Goal: Contribute content: Add original content to the website for others to see

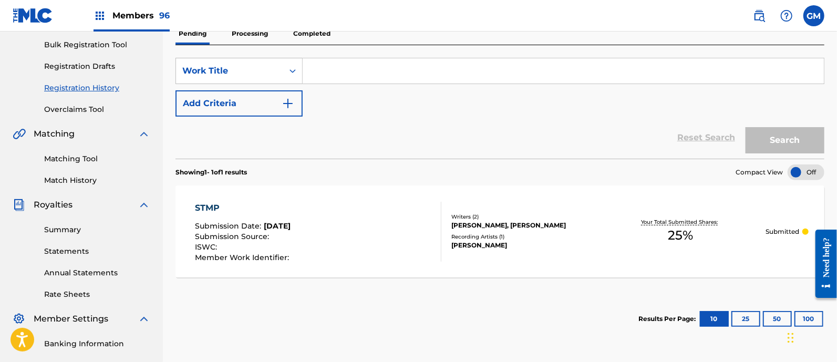
click at [129, 14] on span "Members 96" at bounding box center [140, 15] width 57 height 12
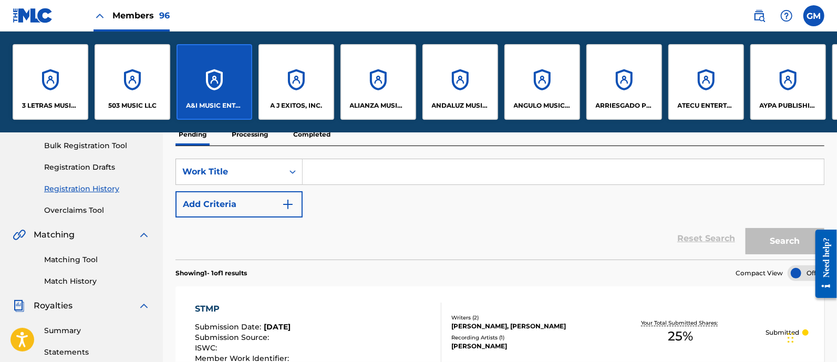
scroll to position [254, 0]
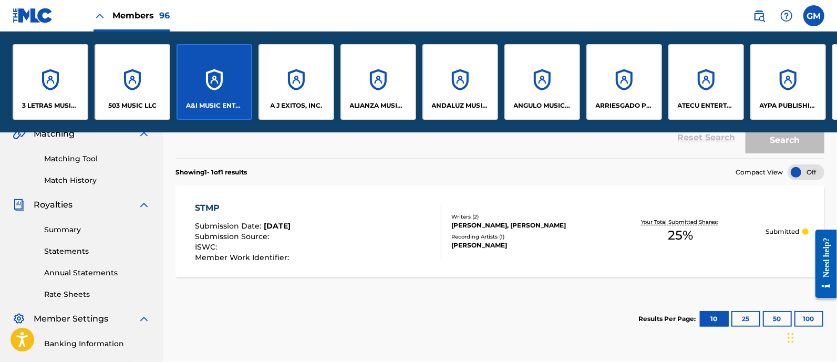
click at [141, 100] on div "503 MUSIC LLC" at bounding box center [133, 82] width 76 height 76
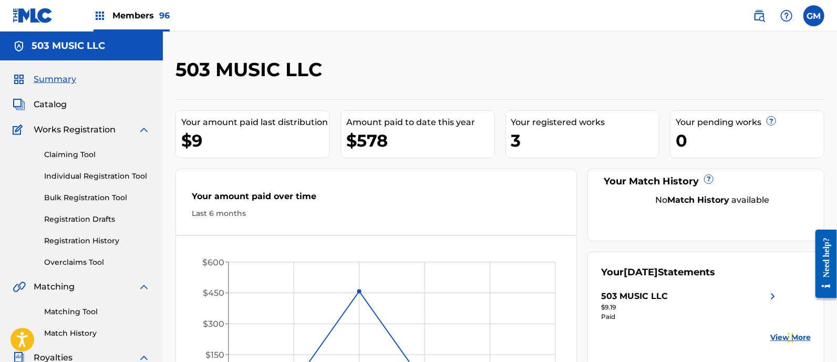
click at [759, 14] on img at bounding box center [759, 15] width 13 height 13
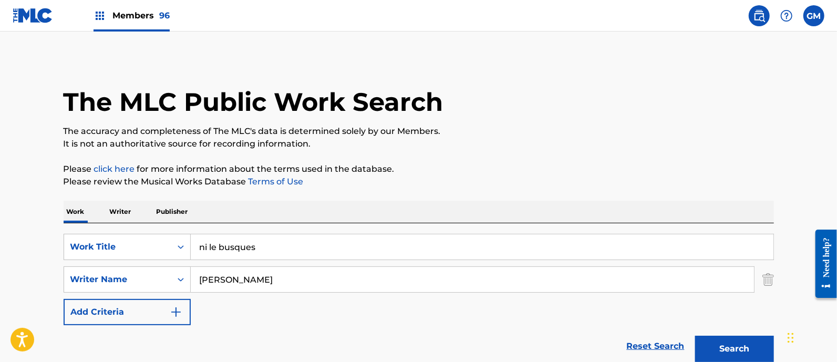
click at [147, 18] on span "Members 96" at bounding box center [140, 15] width 57 height 12
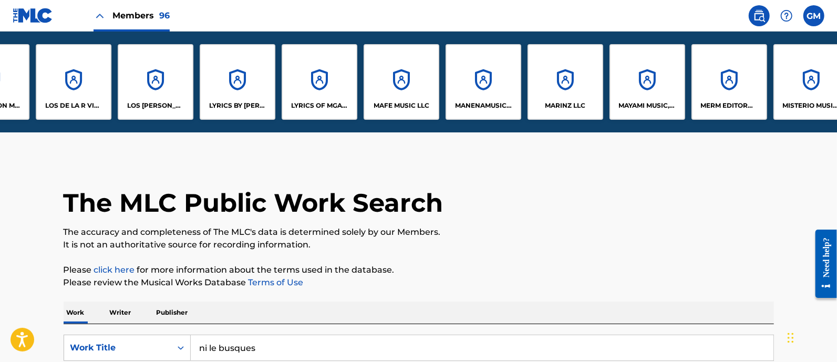
scroll to position [0, 4624]
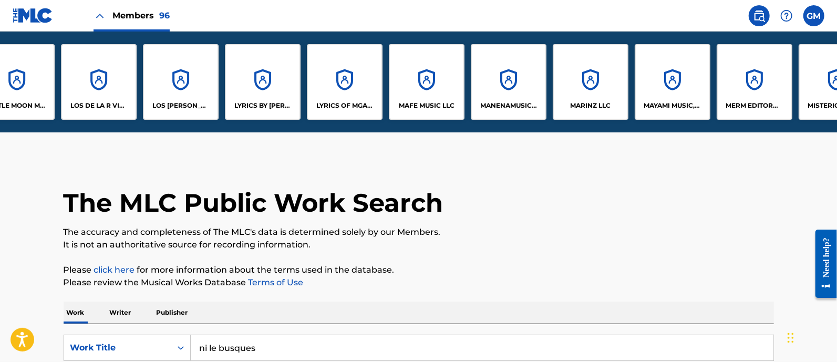
click at [334, 100] on div "LYRICS OF MGA LLC" at bounding box center [345, 82] width 76 height 76
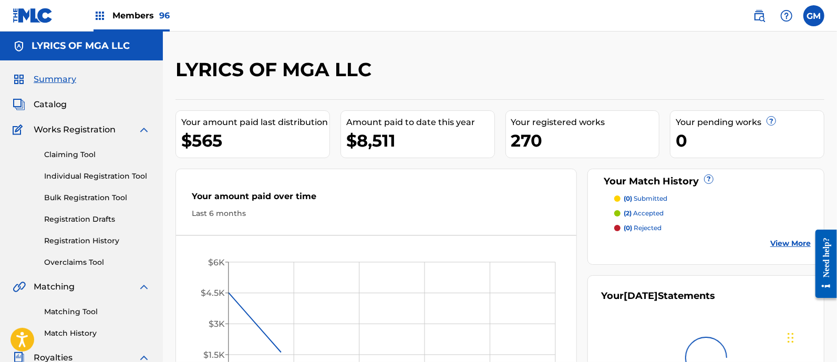
click at [43, 106] on span "Catalog" at bounding box center [50, 104] width 33 height 13
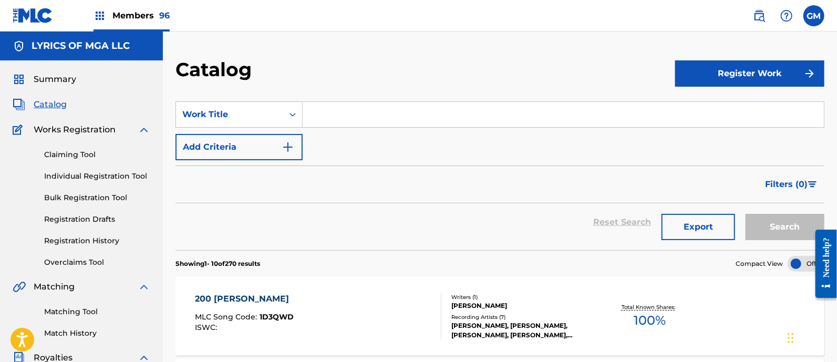
click at [329, 117] on input "Search Form" at bounding box center [563, 114] width 521 height 25
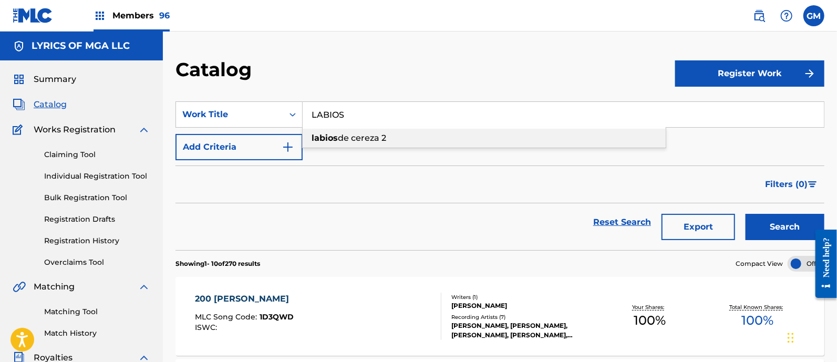
click at [350, 133] on span "de cereza 2" at bounding box center [362, 138] width 48 height 10
type input "labios de cereza 2"
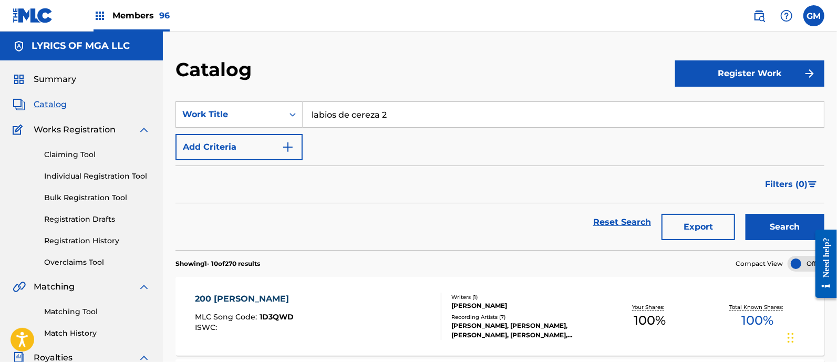
click at [777, 221] on button "Search" at bounding box center [785, 227] width 79 height 26
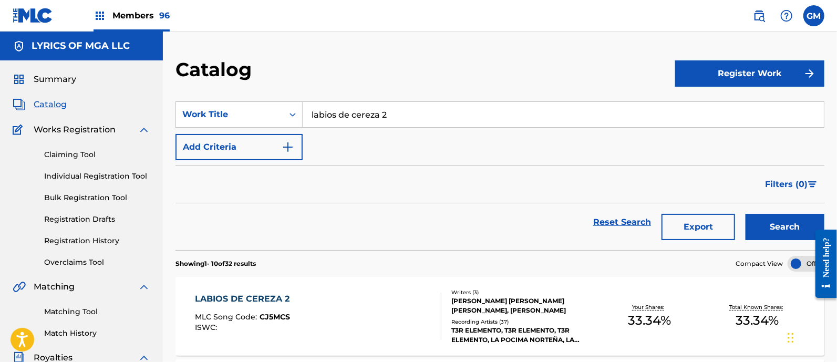
scroll to position [153, 0]
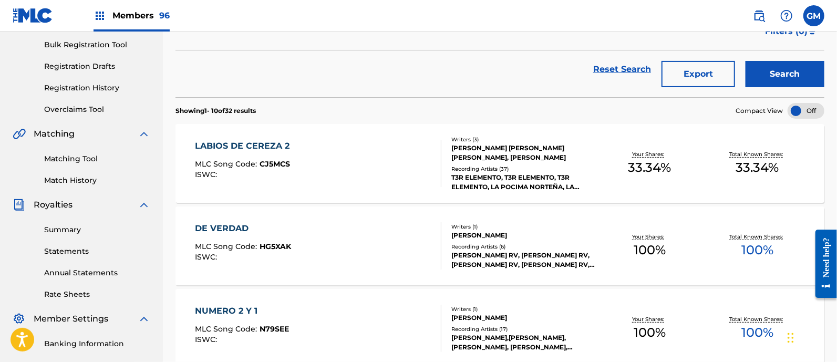
click at [357, 164] on div "LABIOS DE CEREZA 2 MLC Song Code : CJ5MCS ISWC :" at bounding box center [318, 163] width 246 height 47
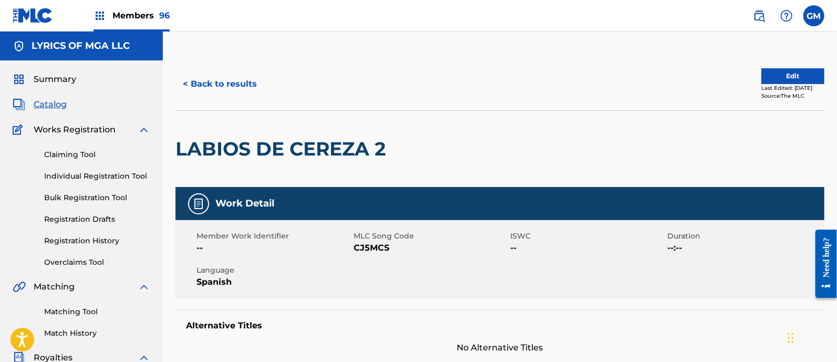
click at [775, 75] on button "Edit" at bounding box center [792, 76] width 63 height 16
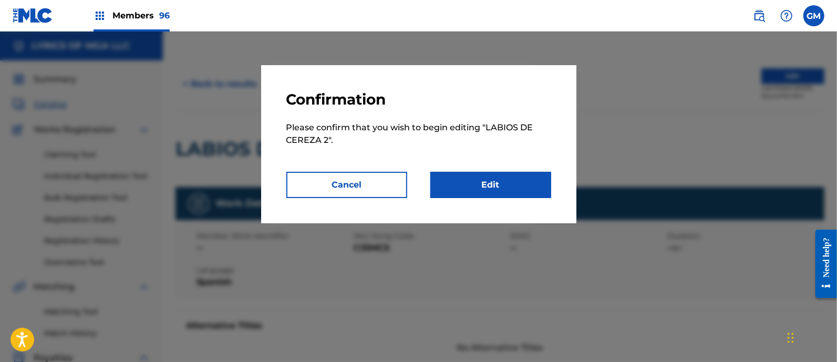
click at [513, 182] on link "Edit" at bounding box center [490, 185] width 121 height 26
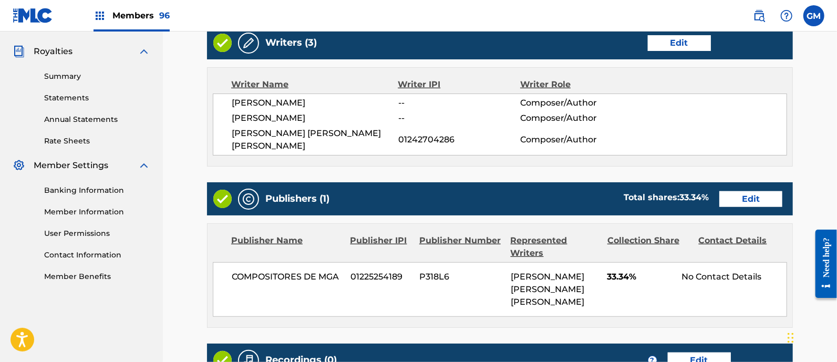
scroll to position [447, 0]
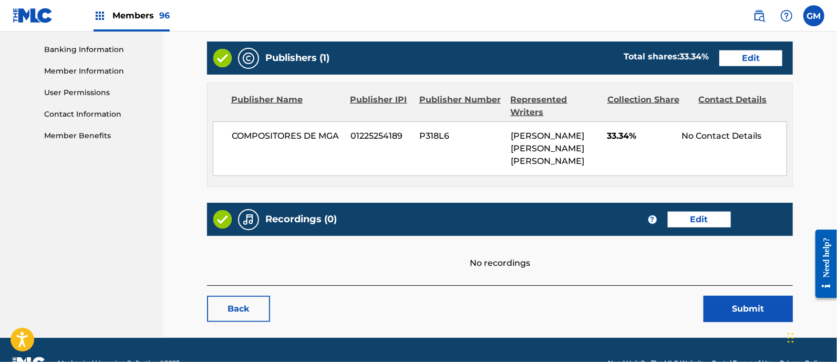
click at [749, 50] on link "Edit" at bounding box center [750, 58] width 63 height 16
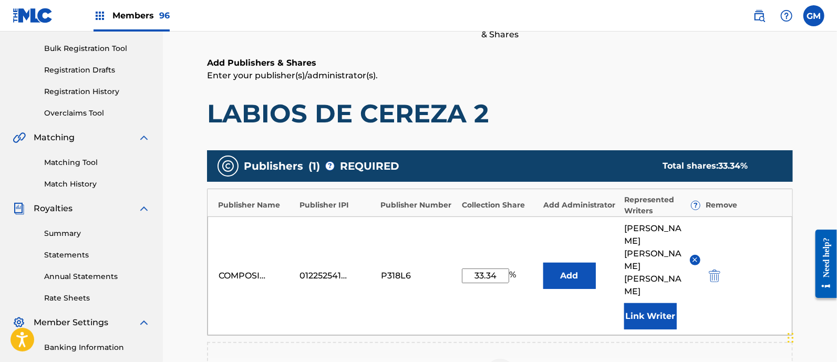
scroll to position [153, 0]
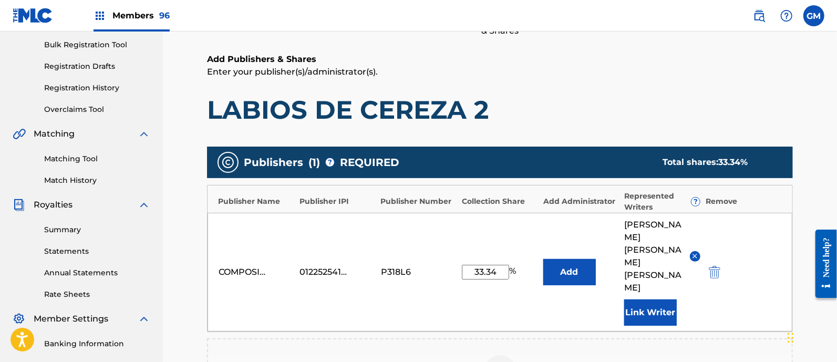
drag, startPoint x: 497, startPoint y: 247, endPoint x: 454, endPoint y: 249, distance: 43.1
click at [454, 249] on div "COMPOSITORES DE MGA 01225254189 P318L6 33.34 % Add [PERSON_NAME] [PERSON_NAME] …" at bounding box center [500, 272] width 585 height 119
type input "40"
click at [804, 202] on main "Catalog Enter Work Details Add Writers Add Publishers & Shares Add Recording Re…" at bounding box center [500, 228] width 649 height 646
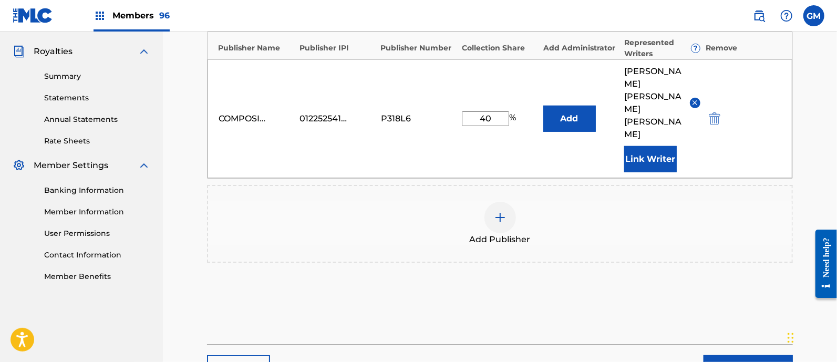
click at [740, 355] on link "Next" at bounding box center [748, 368] width 89 height 26
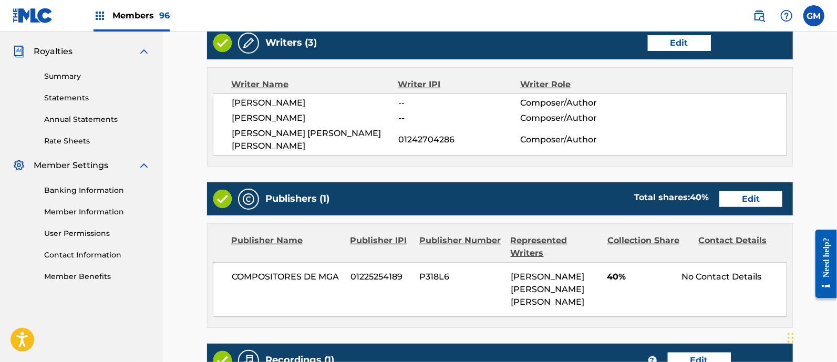
scroll to position [481, 0]
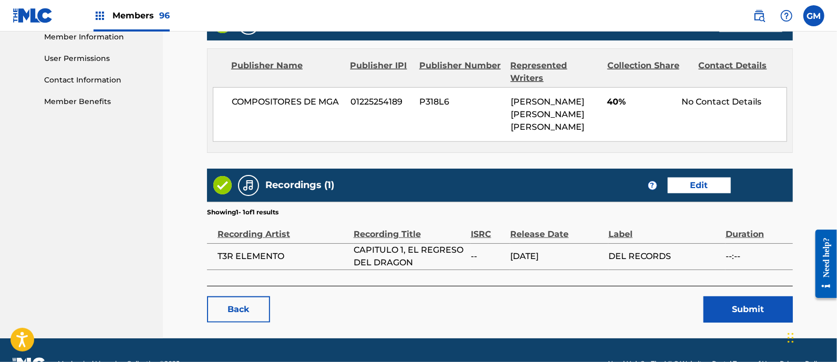
click at [736, 296] on button "Submit" at bounding box center [748, 309] width 89 height 26
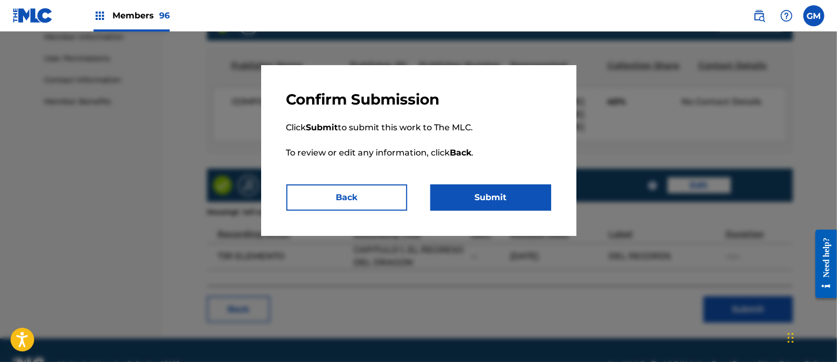
click at [518, 197] on button "Submit" at bounding box center [490, 197] width 121 height 26
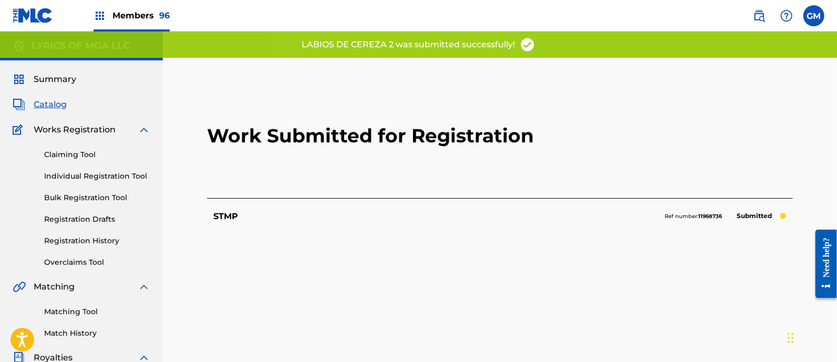
scroll to position [153, 0]
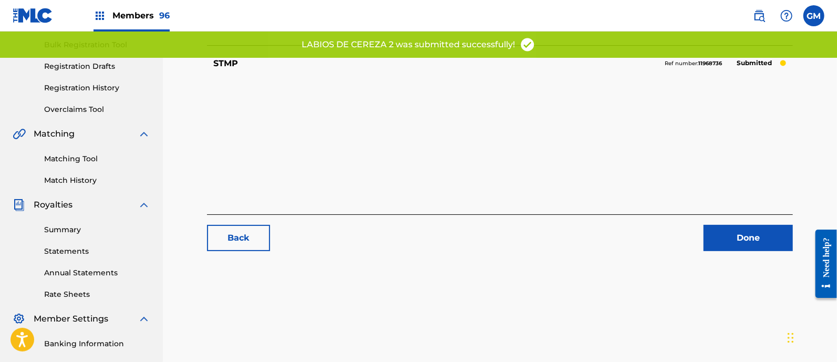
click at [737, 235] on link "Done" at bounding box center [748, 238] width 89 height 26
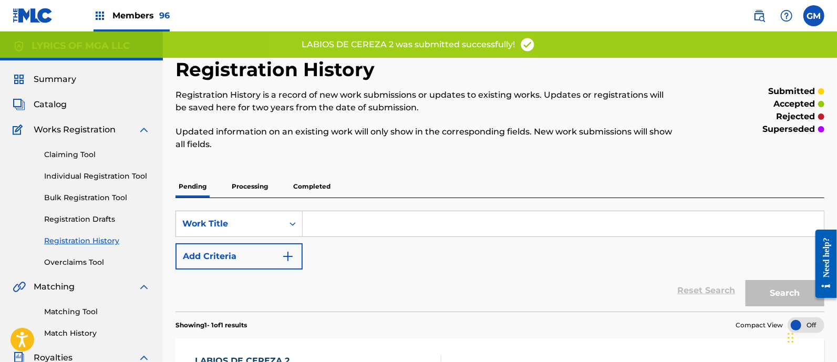
scroll to position [153, 0]
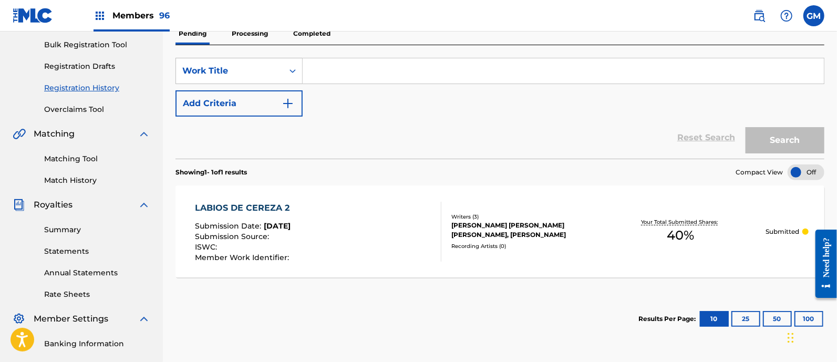
click at [756, 15] on img at bounding box center [759, 15] width 13 height 13
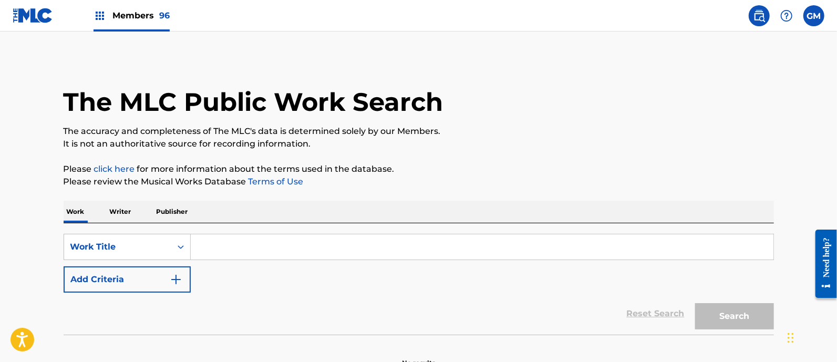
click at [260, 250] on input "Search Form" at bounding box center [482, 246] width 583 height 25
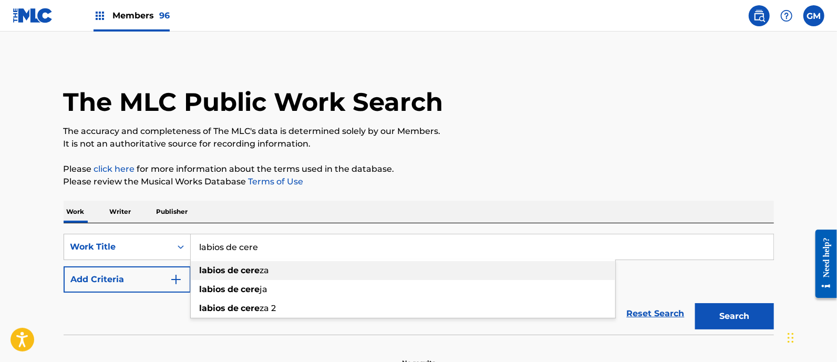
click at [273, 275] on div "labios de cere za" at bounding box center [403, 270] width 425 height 19
type input "labios de cereza"
click at [735, 313] on button "Search" at bounding box center [734, 316] width 79 height 26
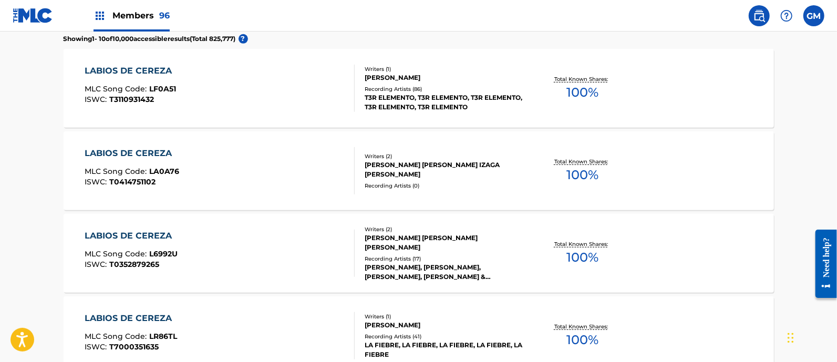
scroll to position [459, 0]
